Goal: Task Accomplishment & Management: Manage account settings

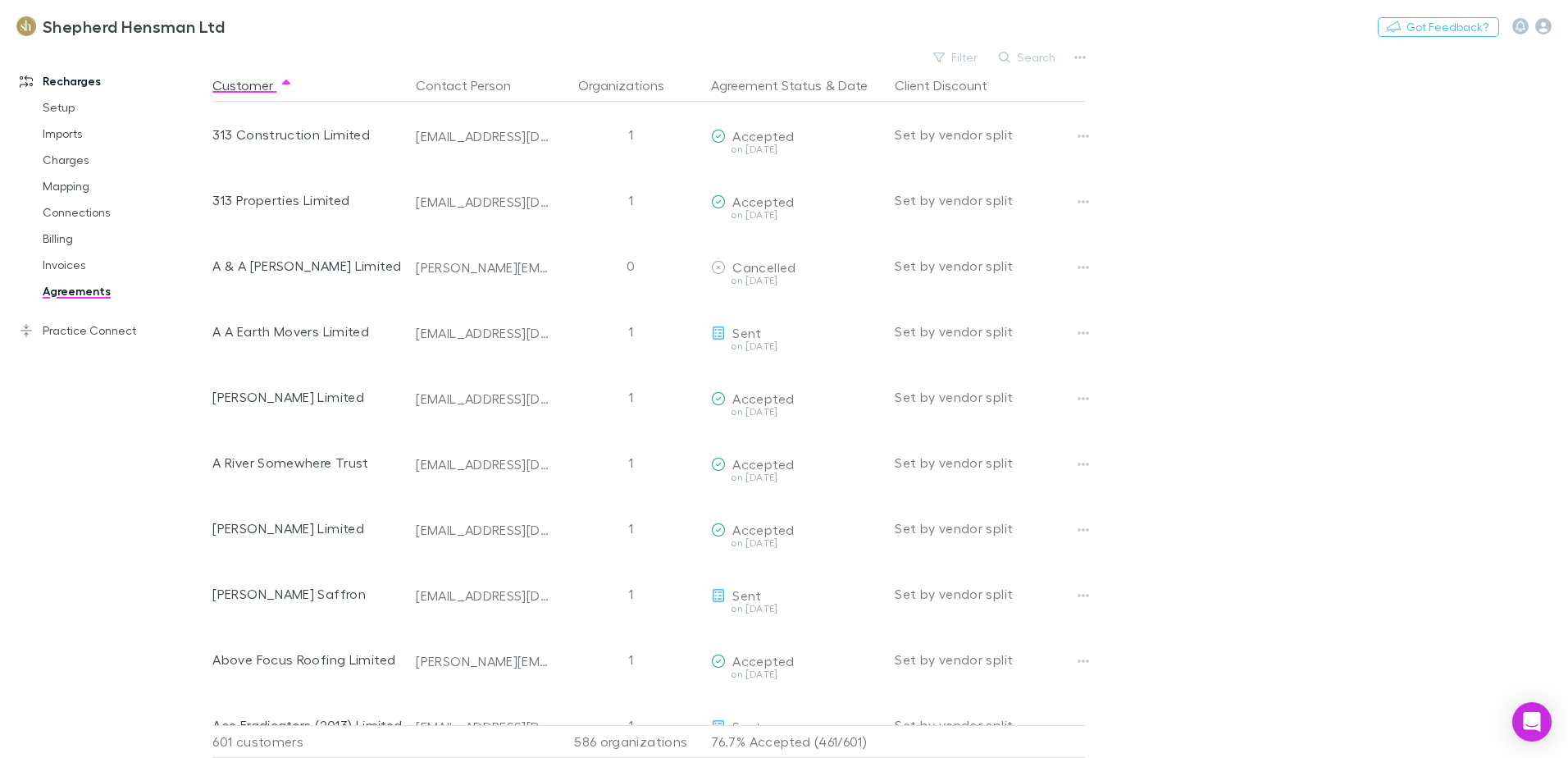
click at [1040, 58] on button "Search" at bounding box center [1027, 57] width 75 height 20
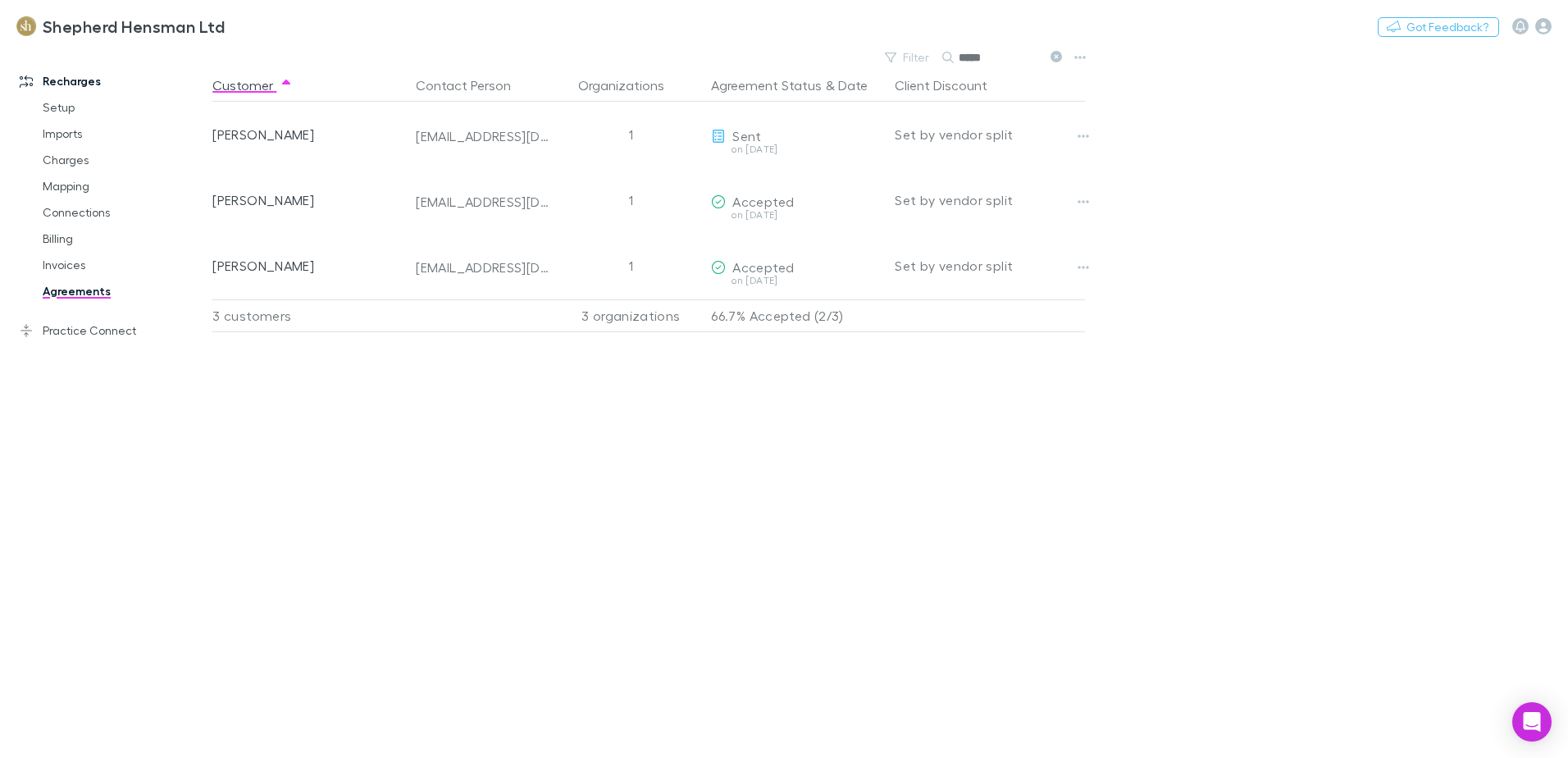
type input "*****"
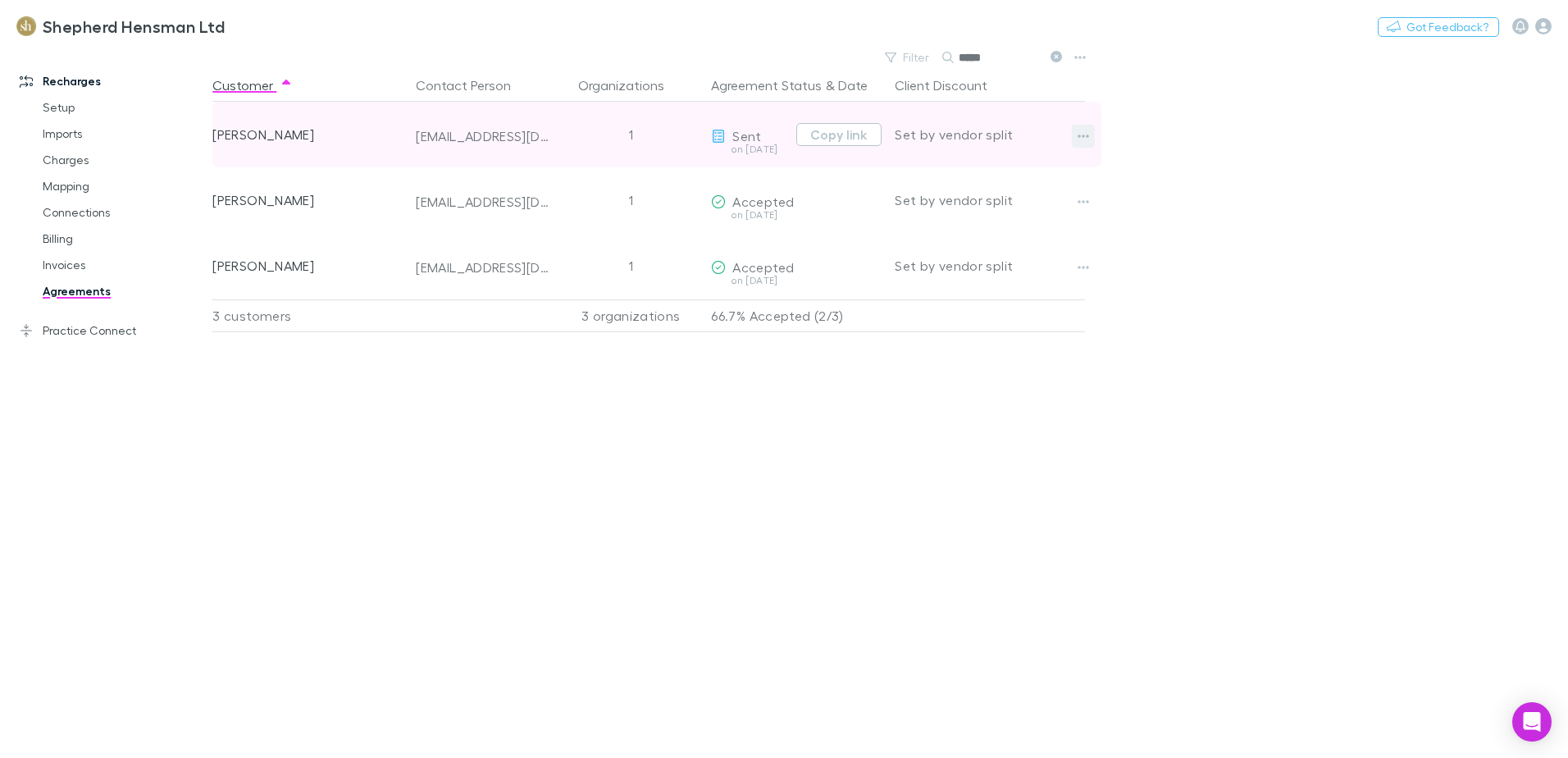
click at [1086, 139] on icon "button" at bounding box center [1083, 136] width 11 height 13
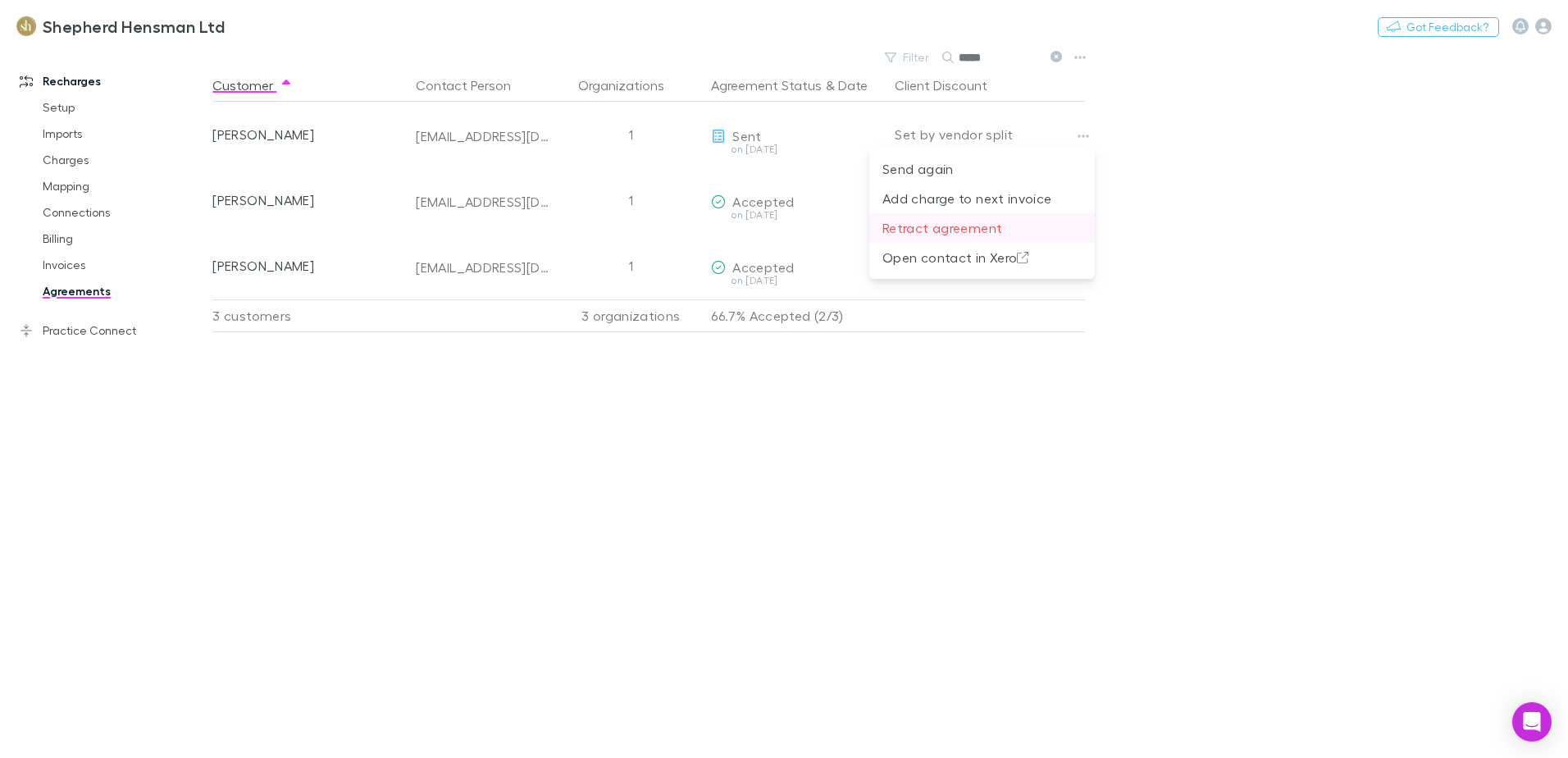
click at [958, 225] on p "Retract agreement" at bounding box center [982, 228] width 199 height 20
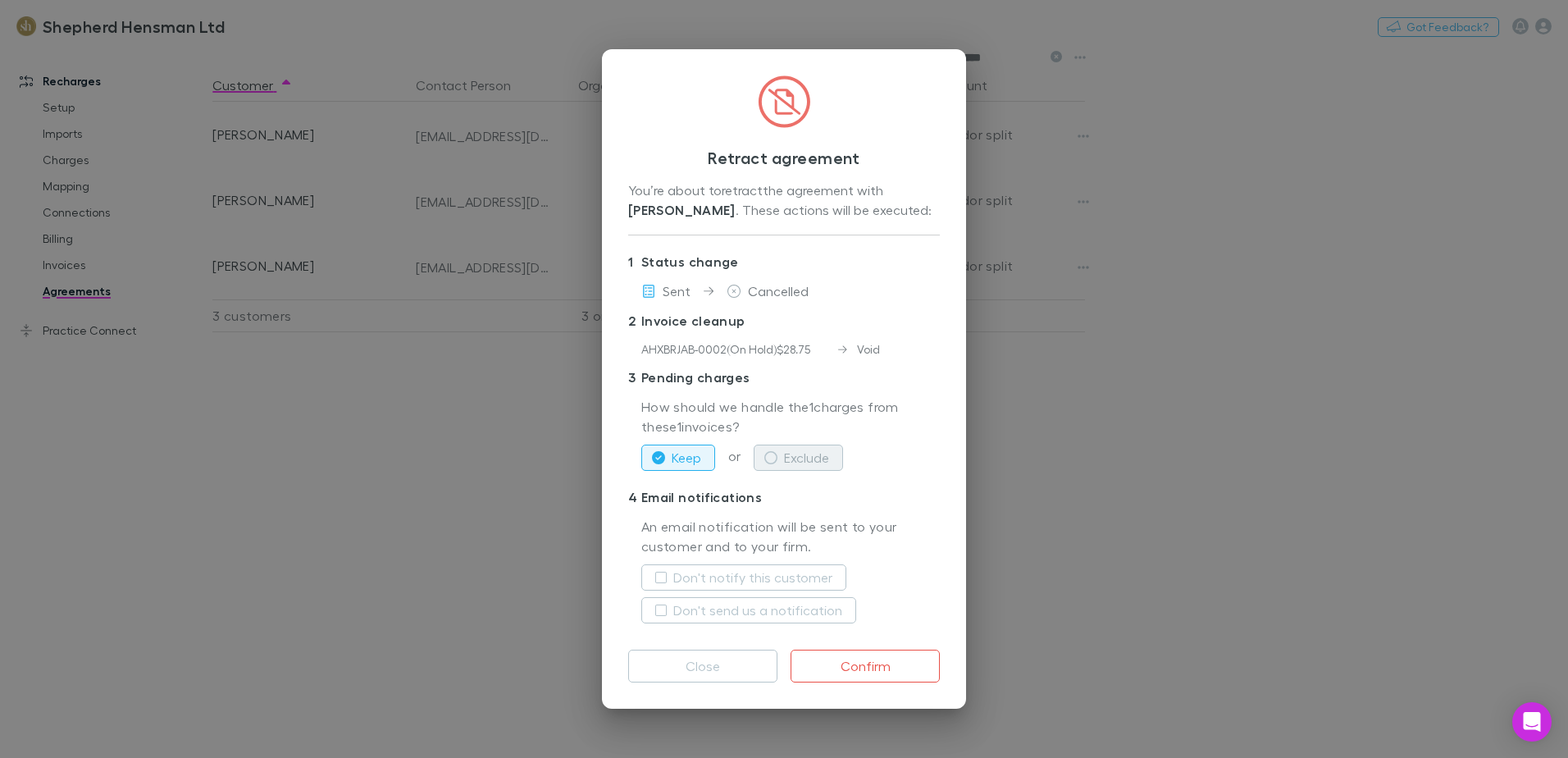
click at [773, 455] on icon "button" at bounding box center [771, 457] width 13 height 13
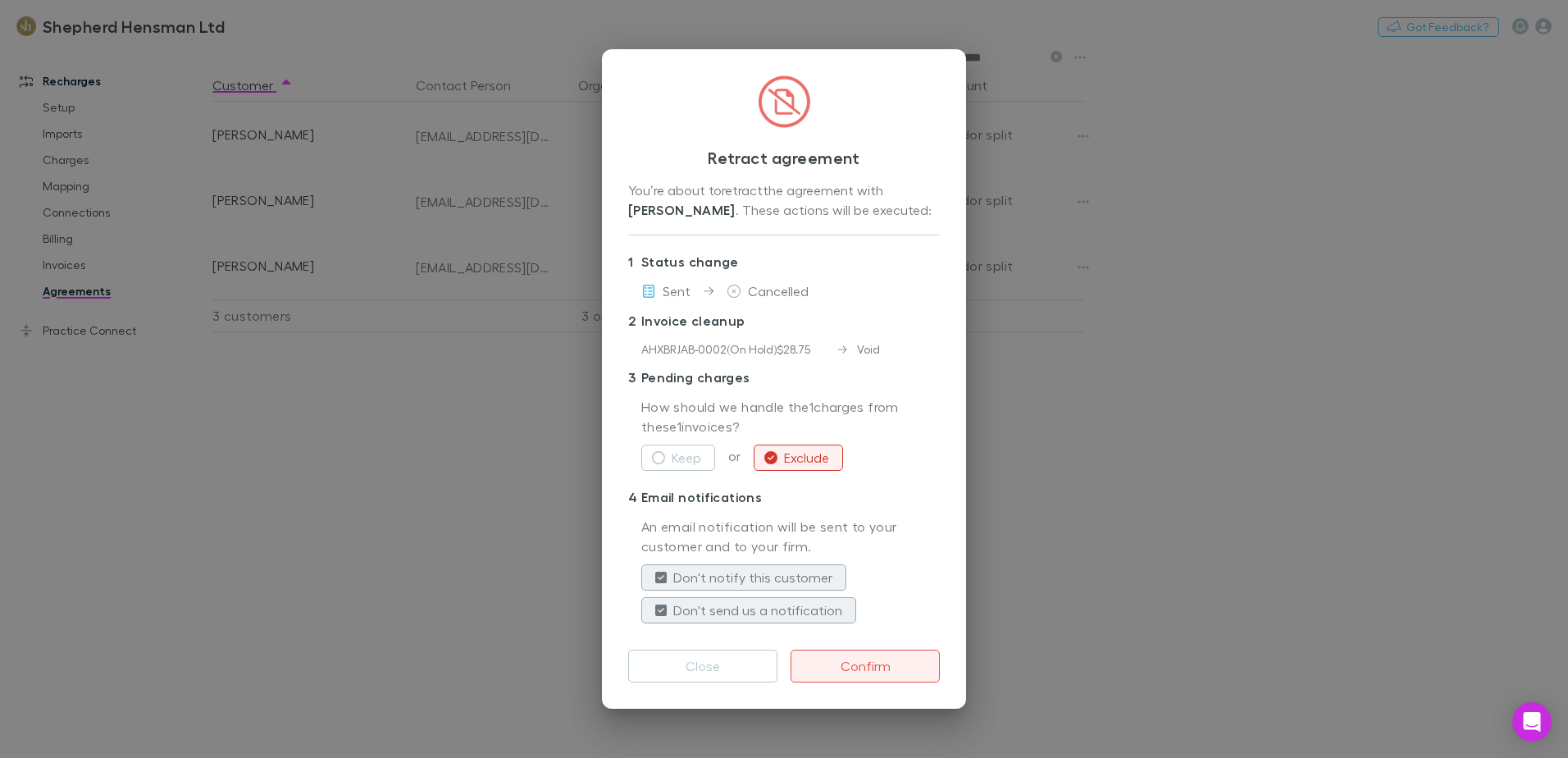
click at [873, 663] on button "Confirm" at bounding box center [866, 665] width 149 height 33
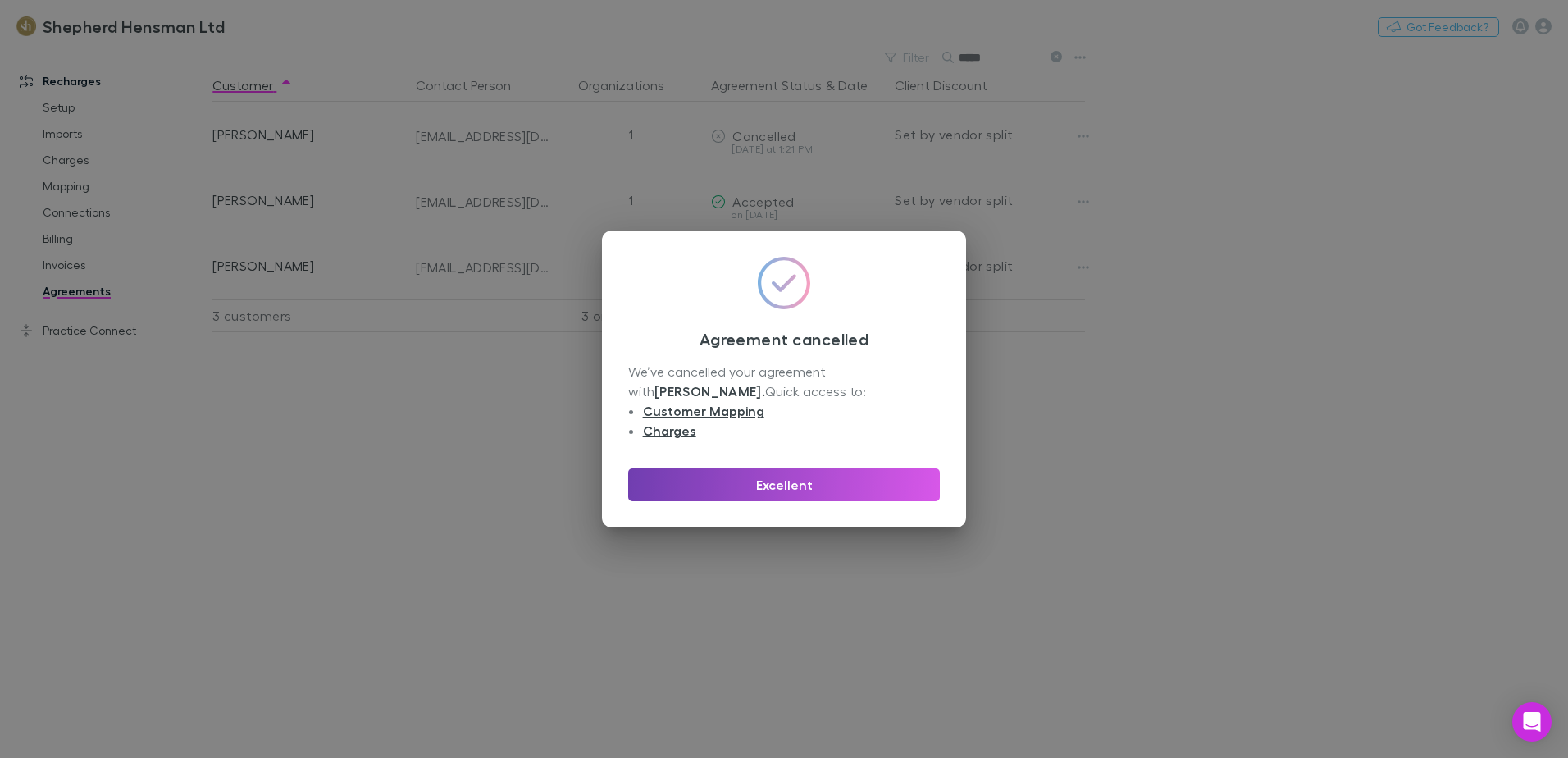
click at [798, 483] on button "Excellent" at bounding box center [784, 485] width 312 height 33
